Goal: Consume media (video, audio)

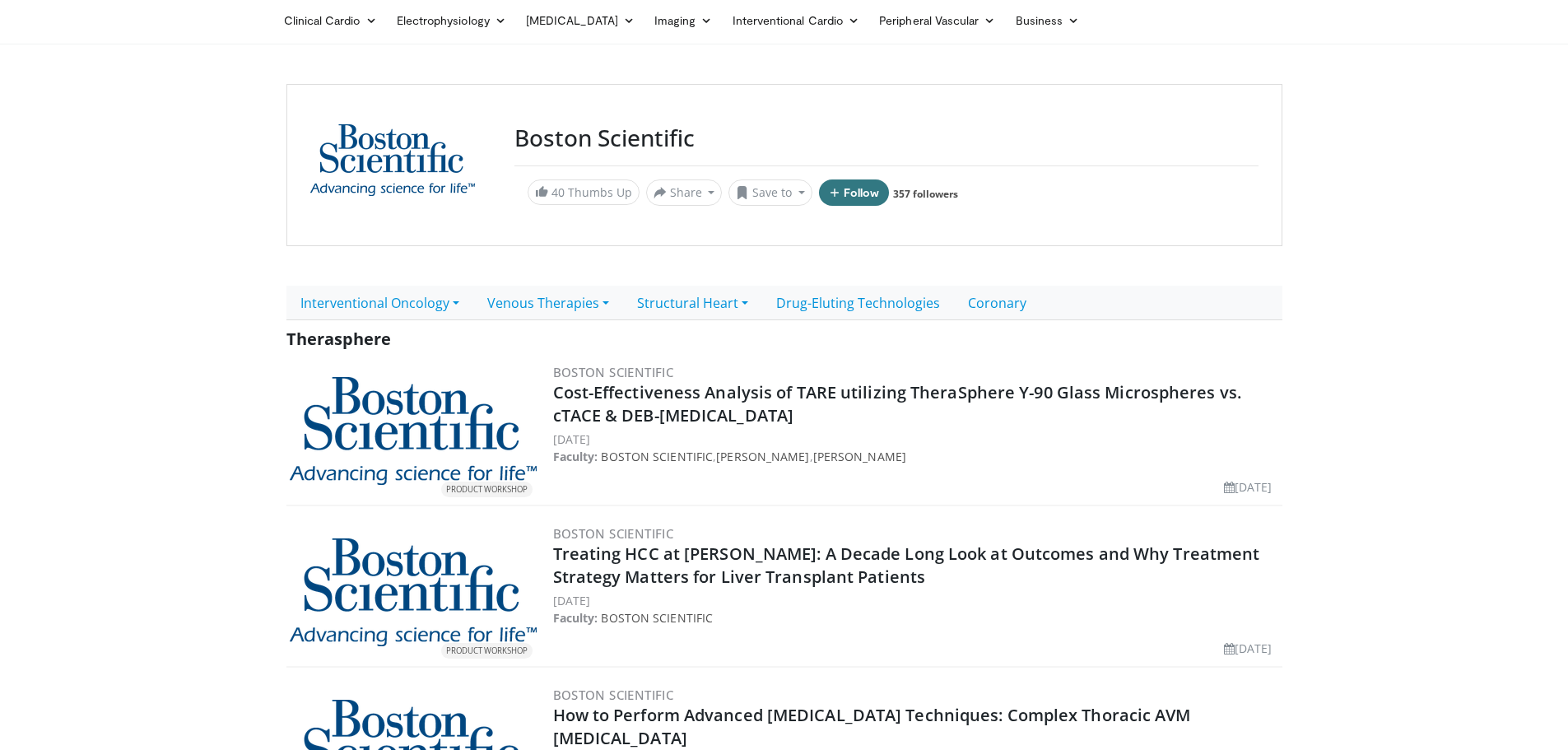
scroll to position [247, 0]
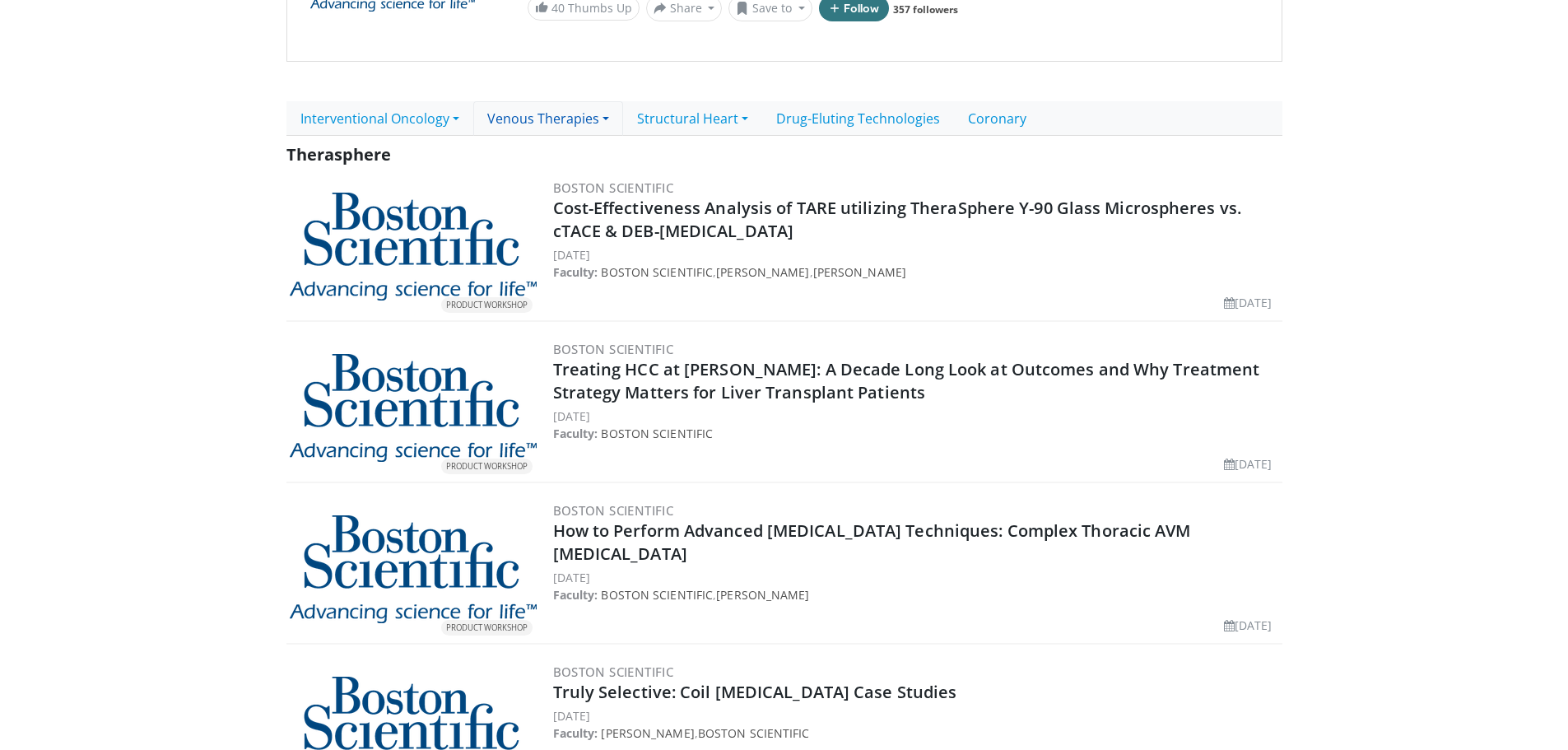
click at [585, 116] on link "Venous Therapies" at bounding box center [548, 119] width 149 height 35
click at [582, 150] on link "Clot Management" at bounding box center [549, 156] width 149 height 26
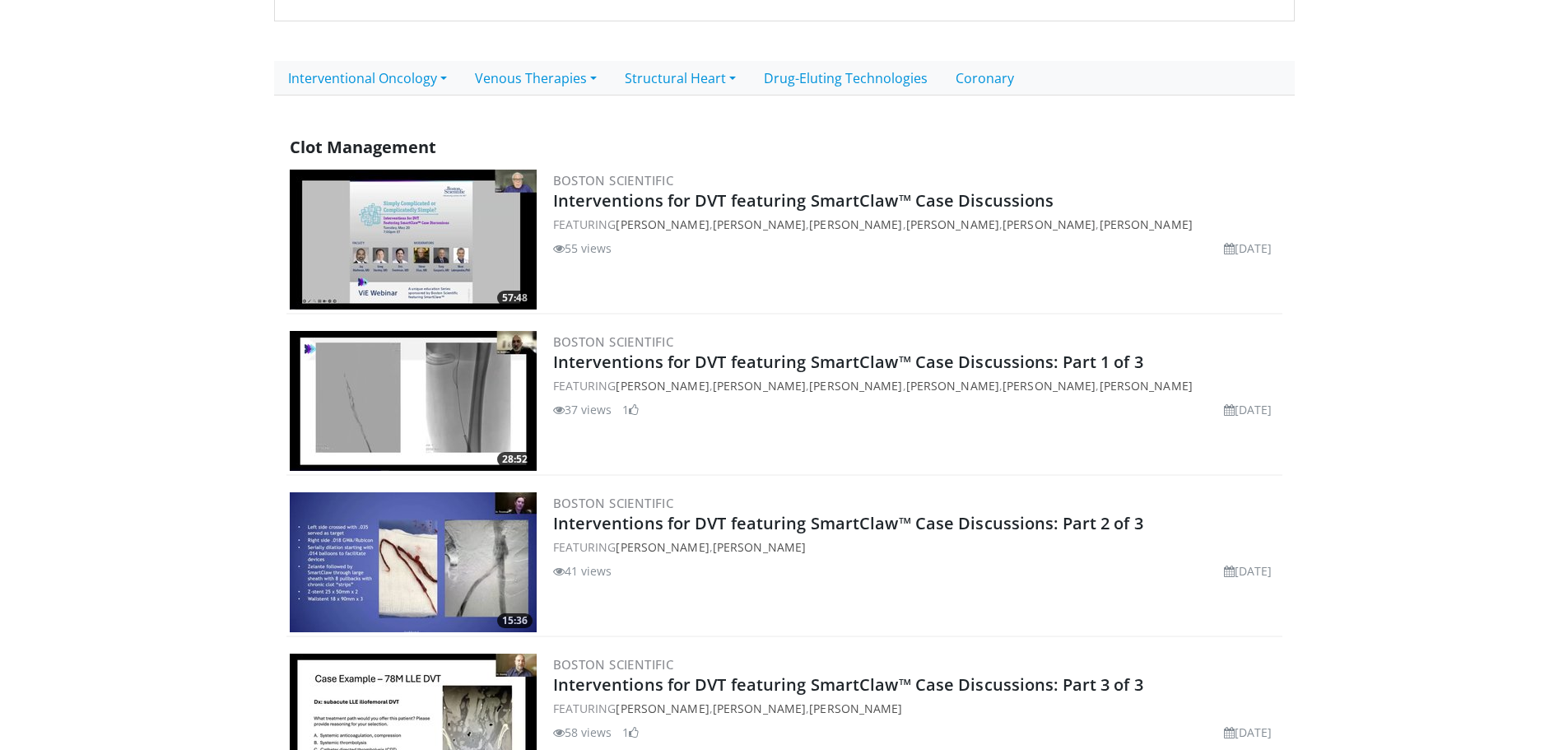
scroll to position [247, 0]
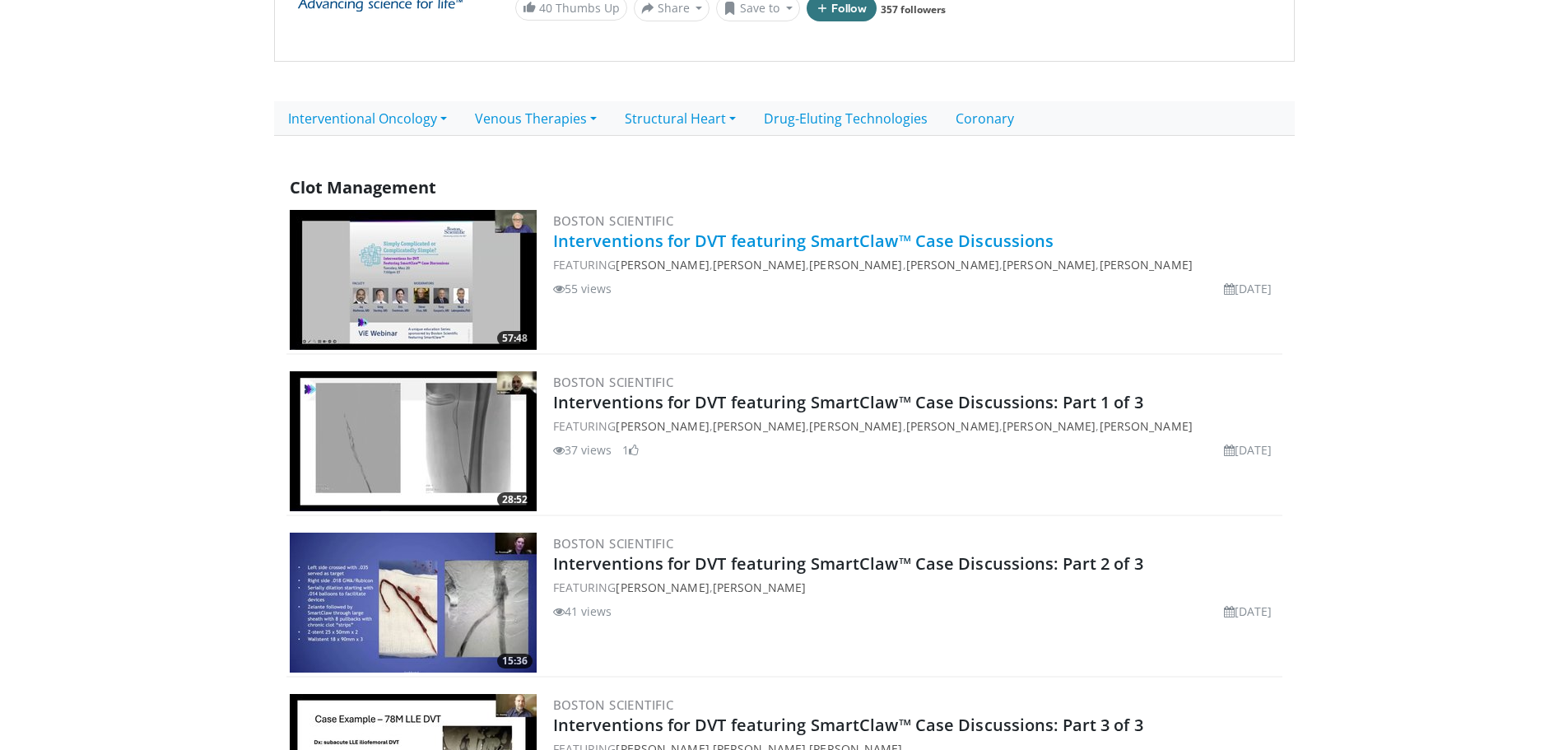
click at [739, 242] on link "Interventions for DVT featuring SmartClaw™ Case Discussions" at bounding box center [804, 241] width 502 height 23
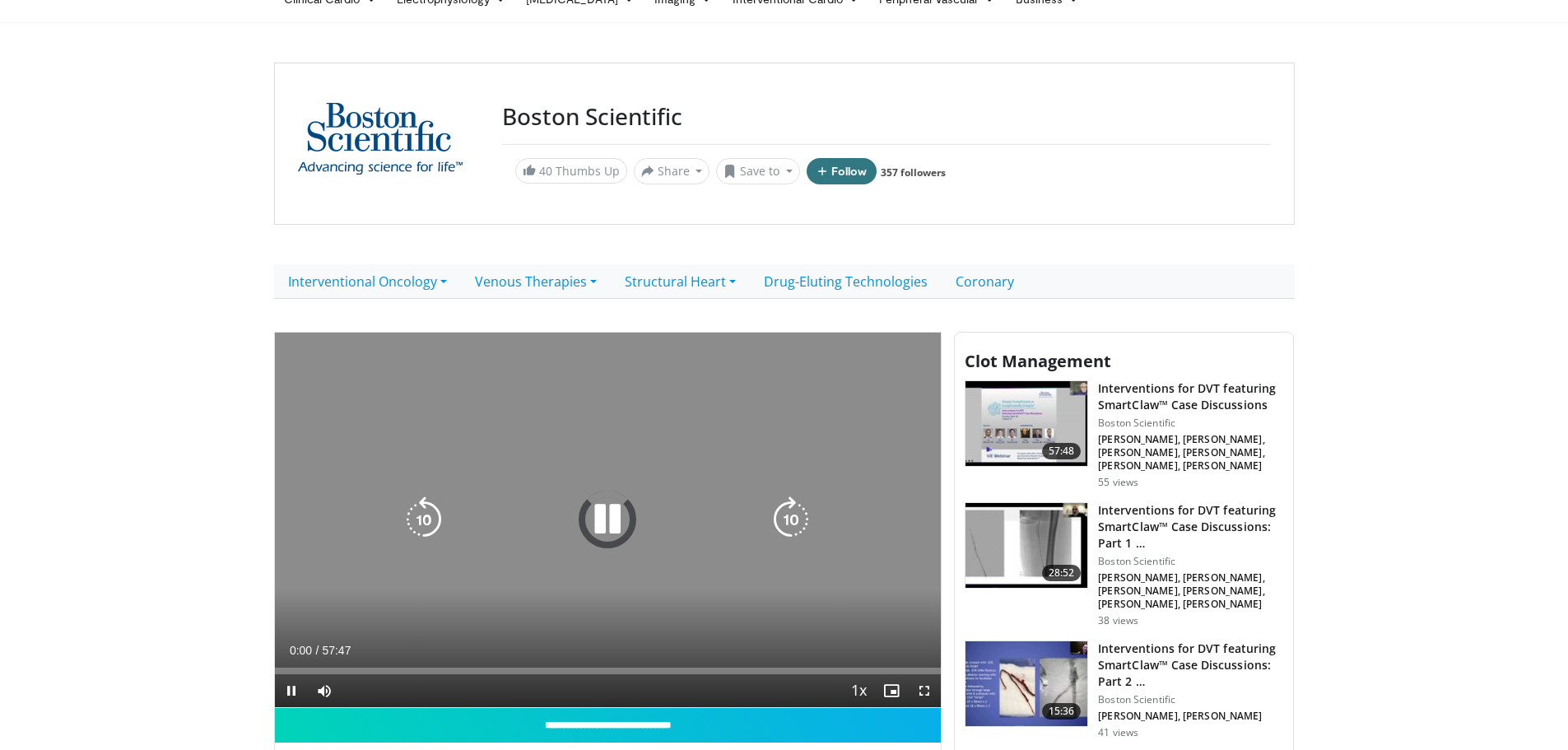
scroll to position [164, 0]
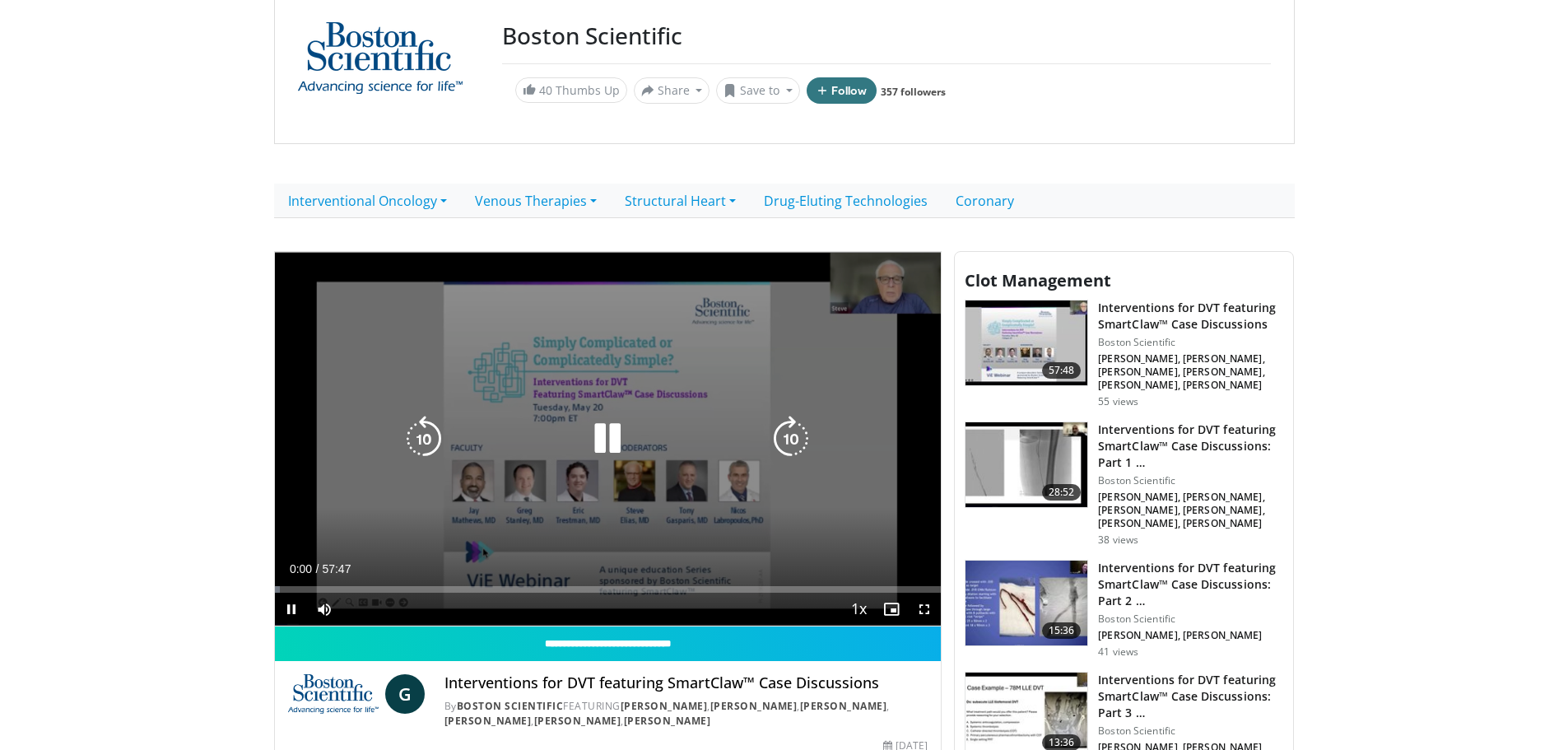
click at [602, 437] on icon "Video Player" at bounding box center [608, 438] width 46 height 46
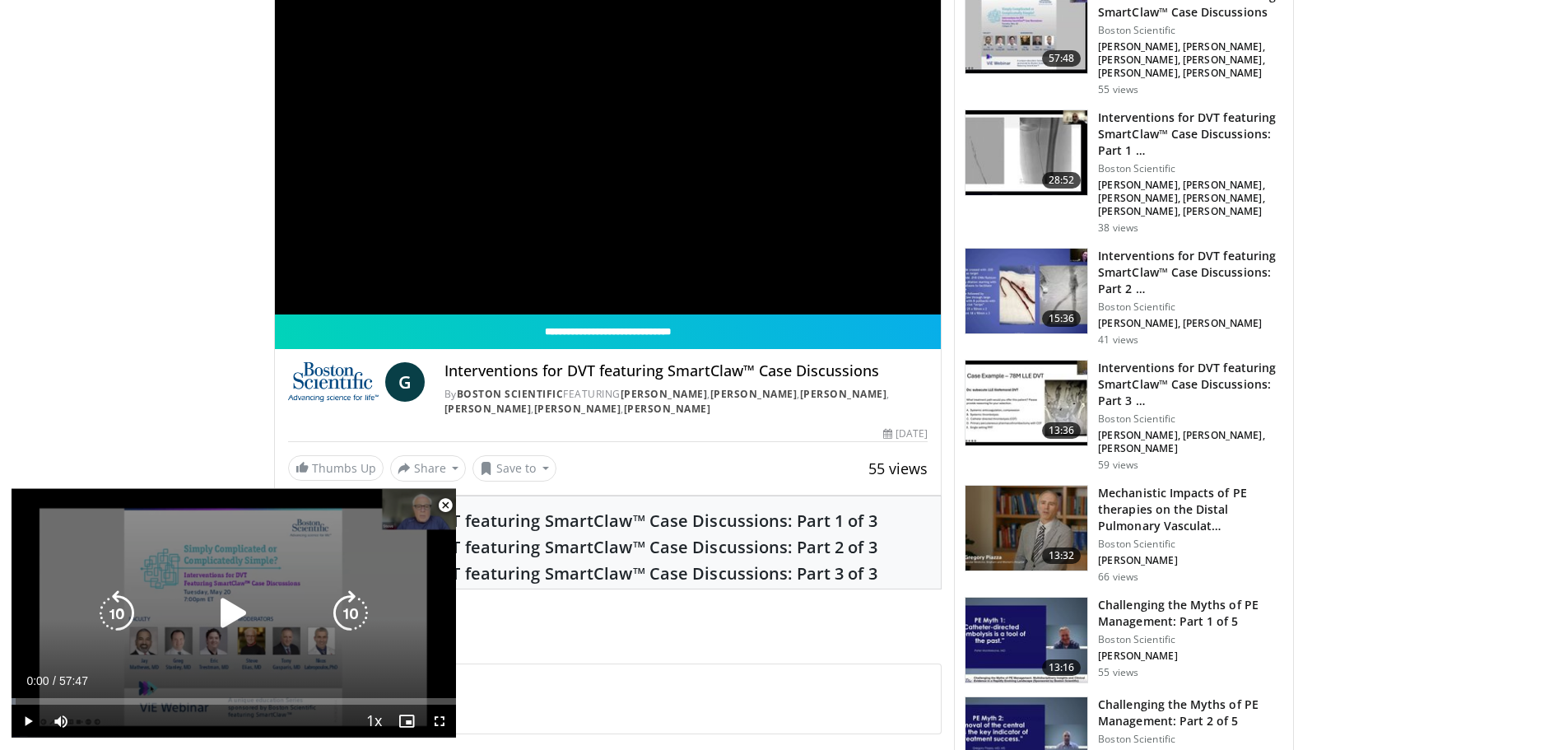
scroll to position [576, 0]
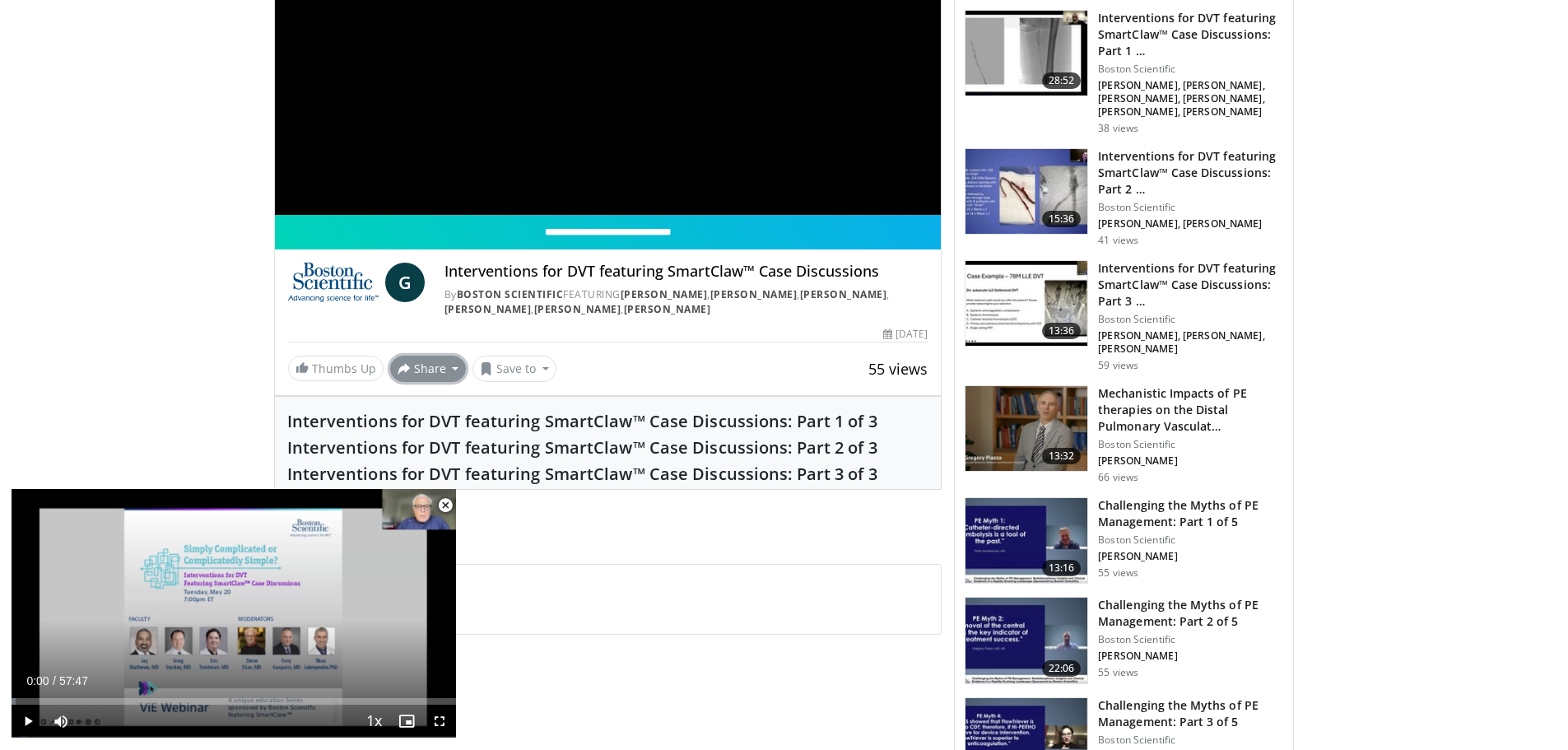
click at [446, 371] on button "Share" at bounding box center [429, 368] width 76 height 26
click at [428, 408] on span "E-mail" at bounding box center [427, 405] width 47 height 18
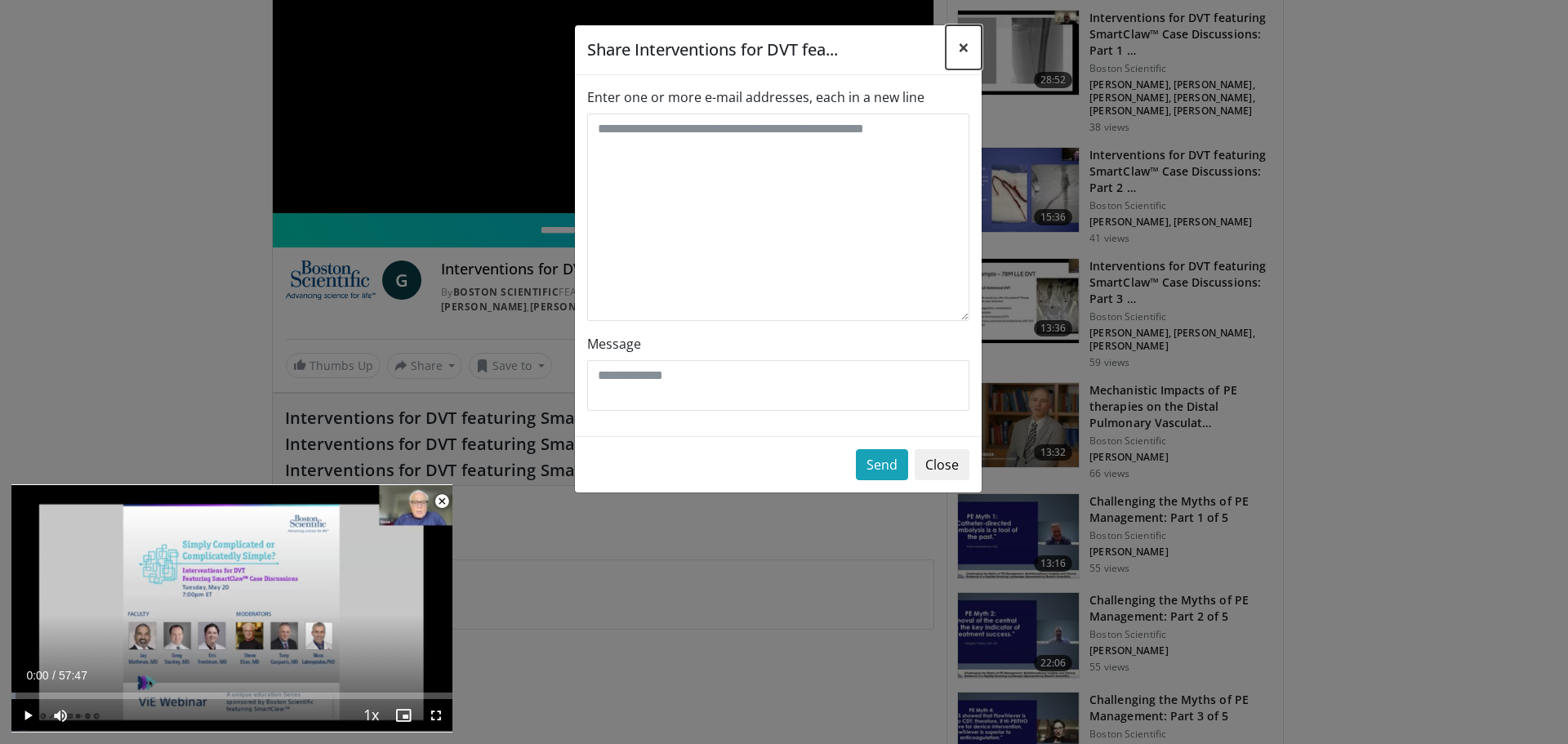
click at [965, 50] on span "×" at bounding box center [963, 47] width 11 height 27
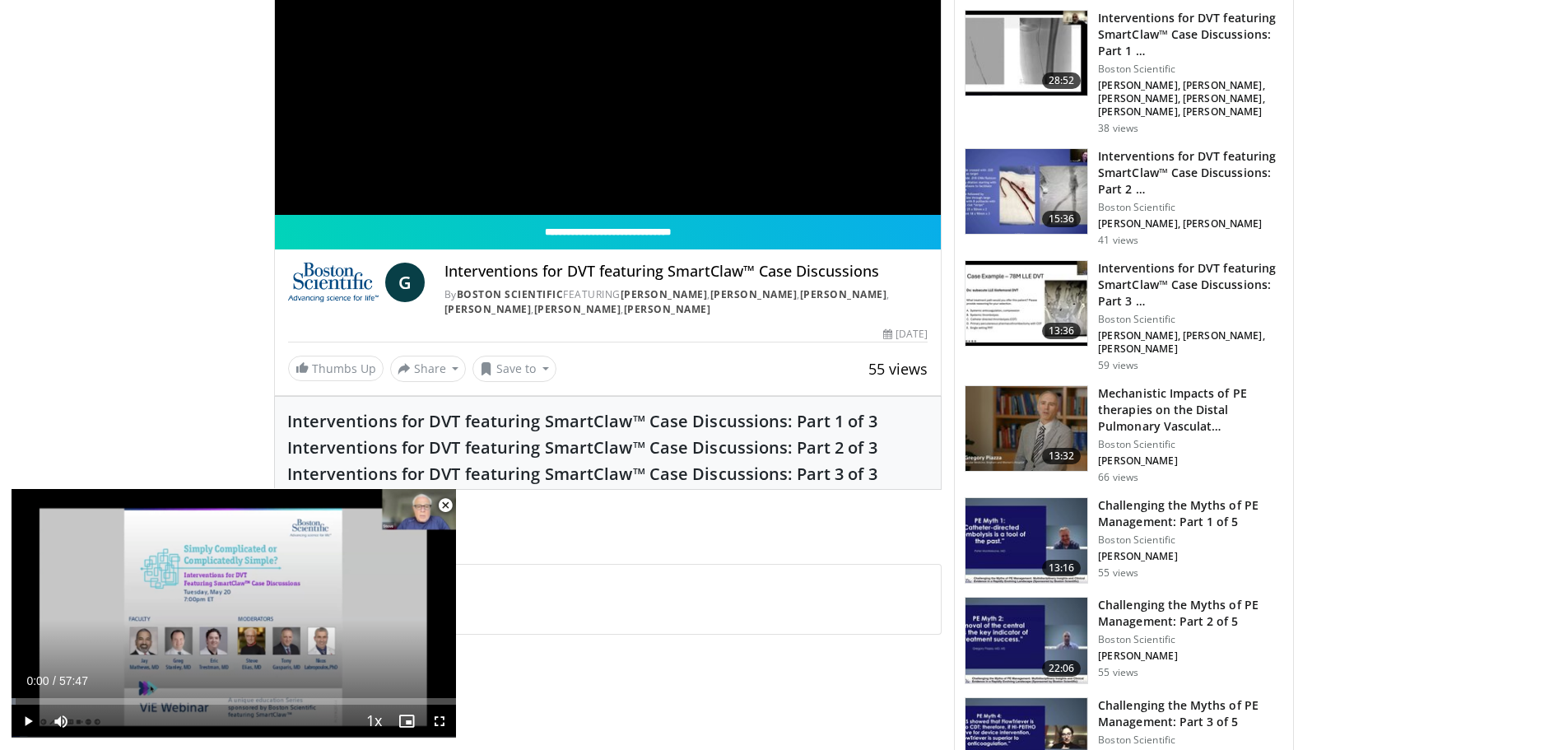
click at [449, 365] on button "Share" at bounding box center [429, 368] width 76 height 26
drag, startPoint x: 1412, startPoint y: 502, endPoint x: 1324, endPoint y: 506, distance: 88.1
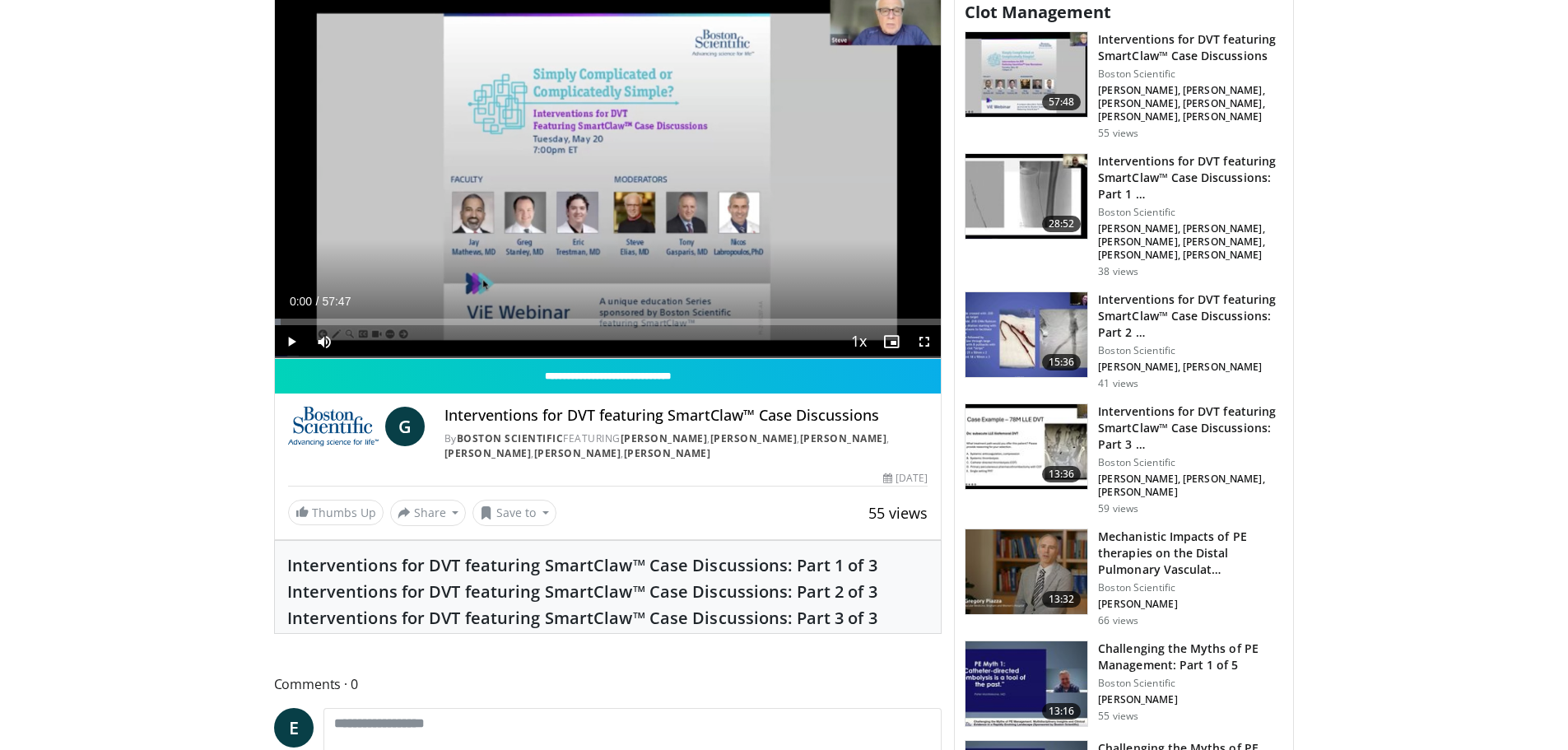
scroll to position [247, 0]
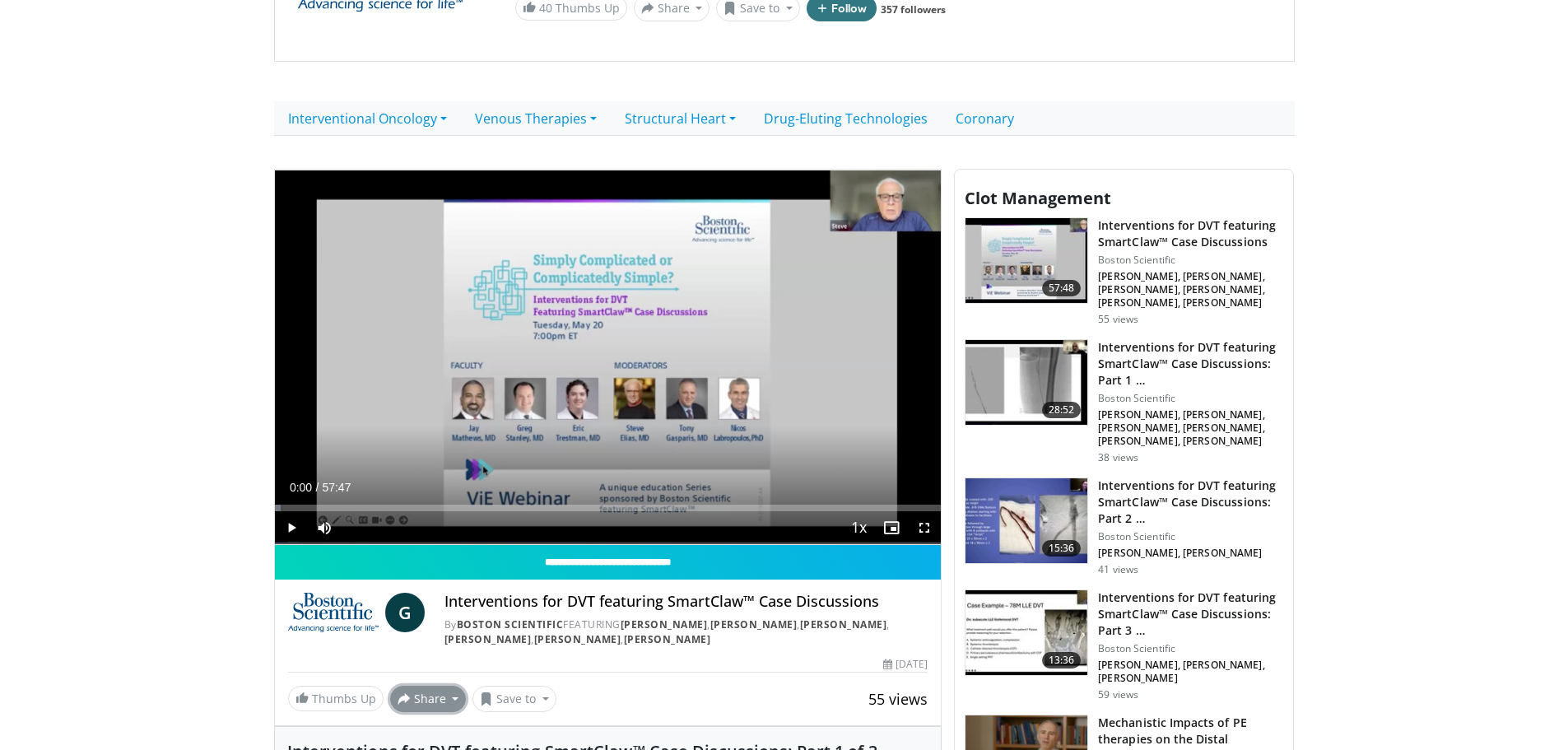
click at [444, 708] on button "Share" at bounding box center [429, 699] width 76 height 26
click at [424, 607] on span "E-mail" at bounding box center [427, 612] width 47 height 18
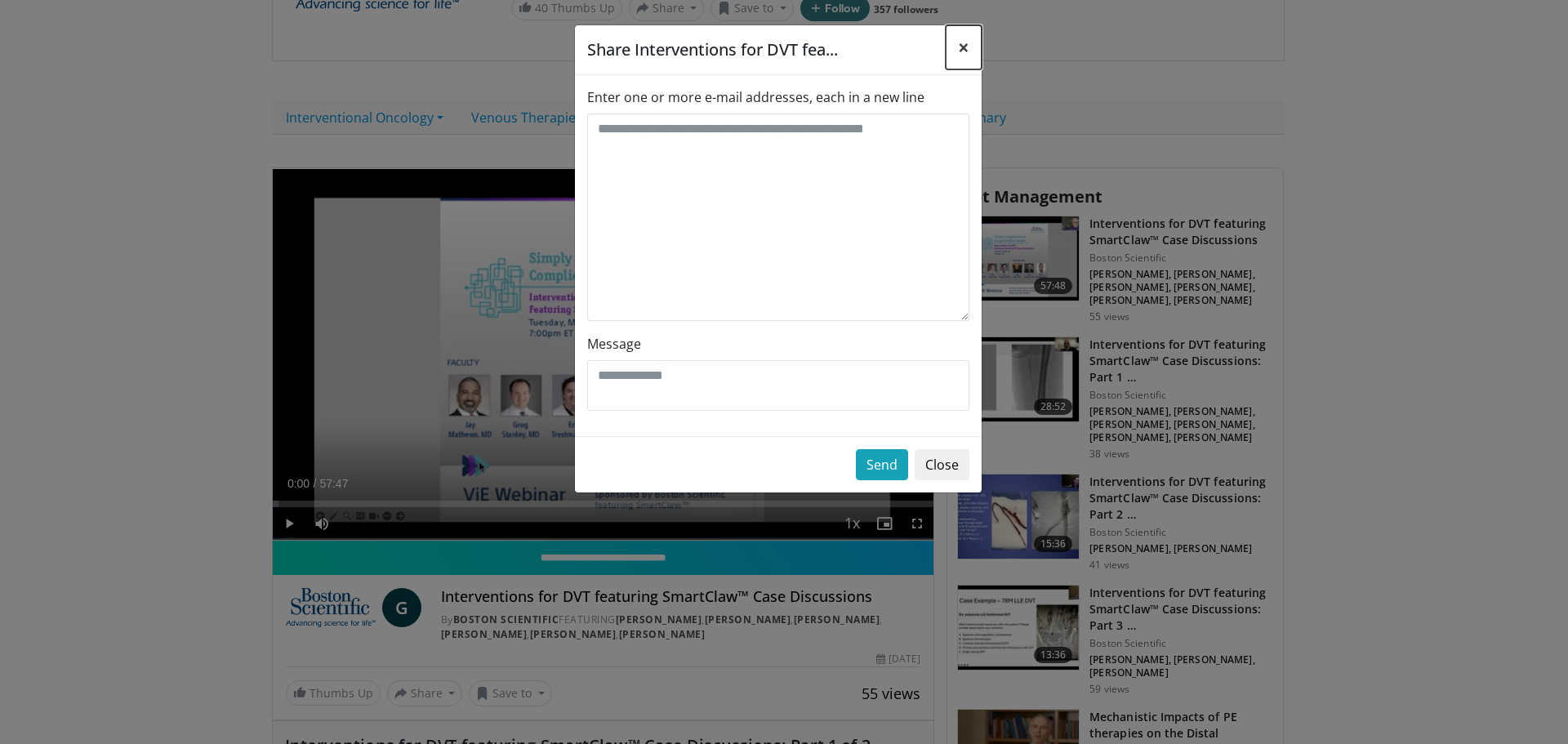
click at [953, 51] on button "×" at bounding box center [964, 47] width 36 height 44
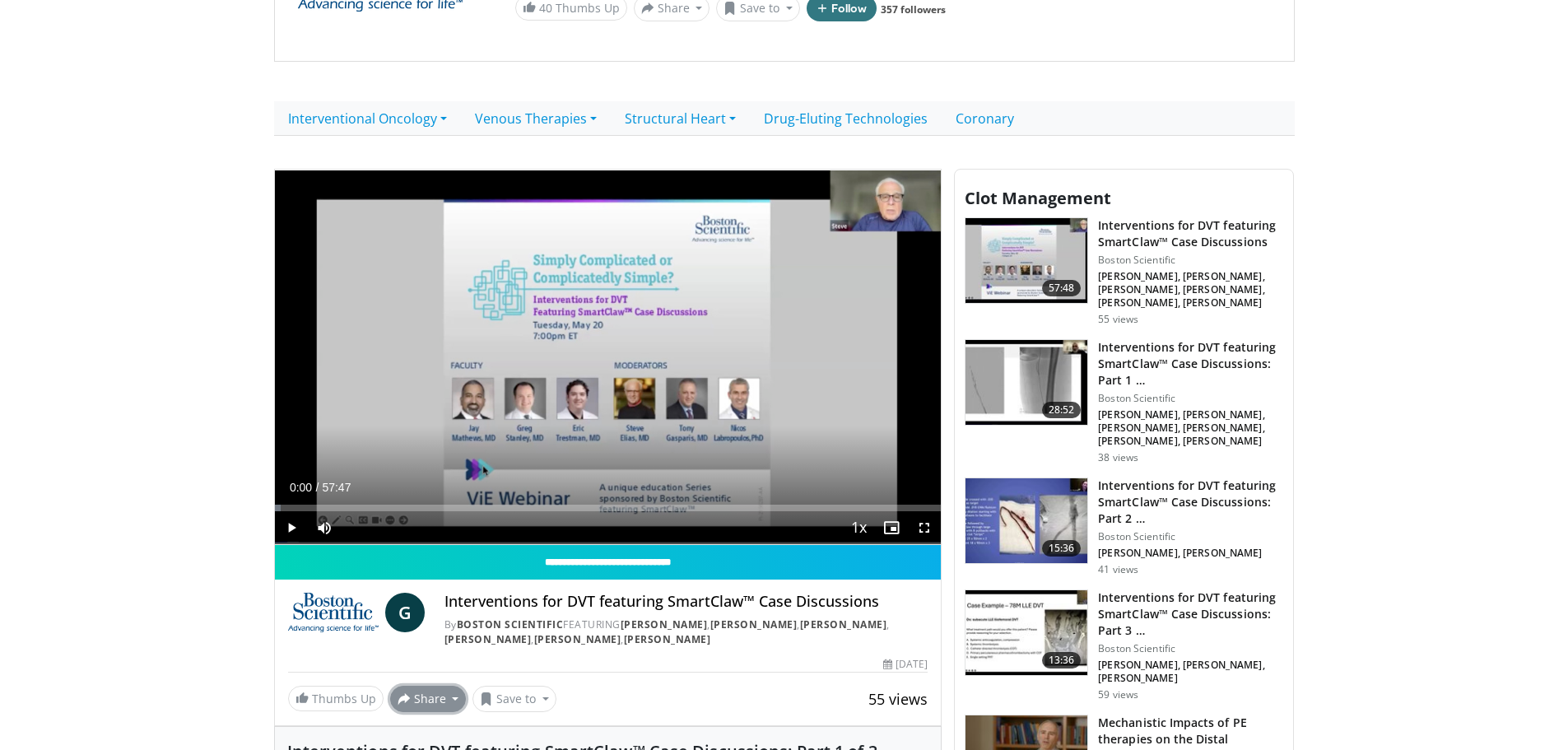
click at [451, 705] on button "Share" at bounding box center [429, 699] width 76 height 26
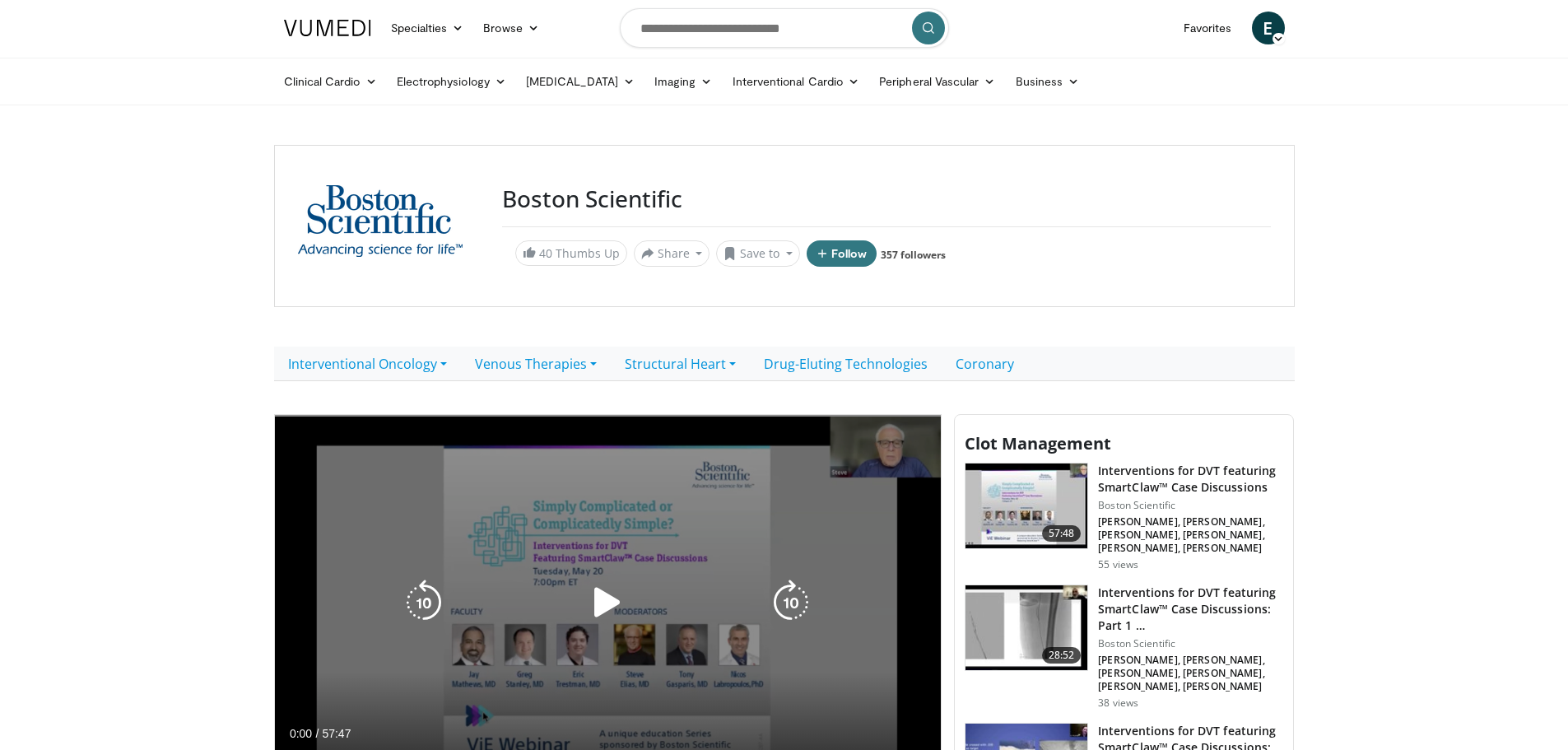
scroll to position [0, 0]
